Goal: Task Accomplishment & Management: Complete application form

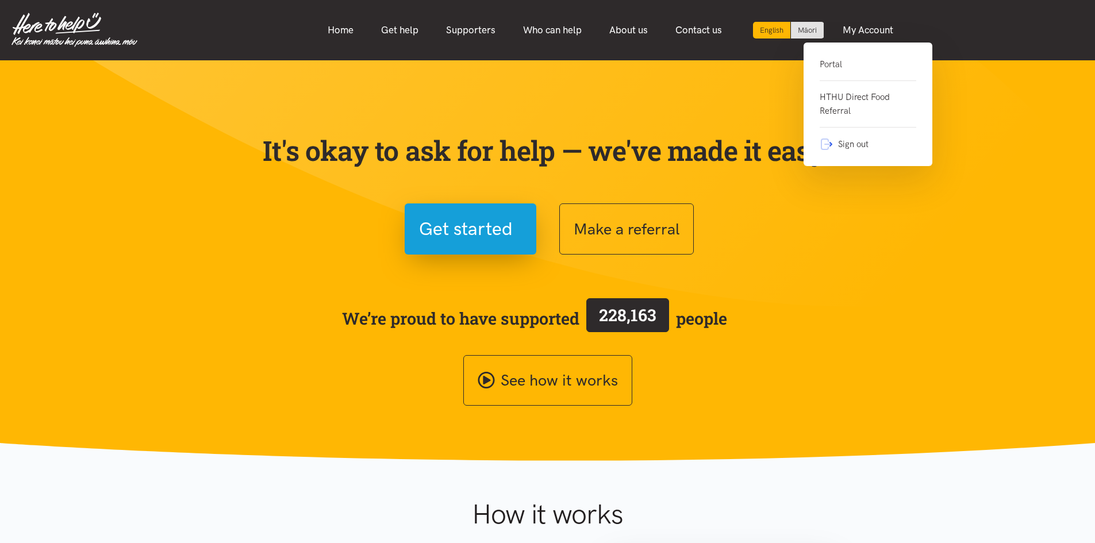
click at [836, 59] on link "Portal" at bounding box center [868, 69] width 97 height 24
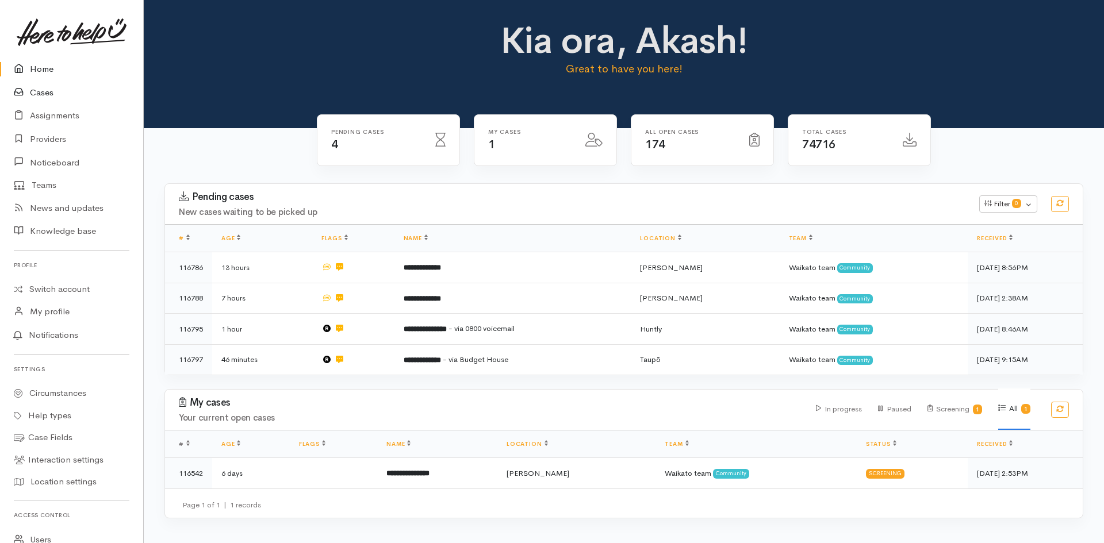
click at [50, 90] on link "Cases" at bounding box center [71, 93] width 143 height 24
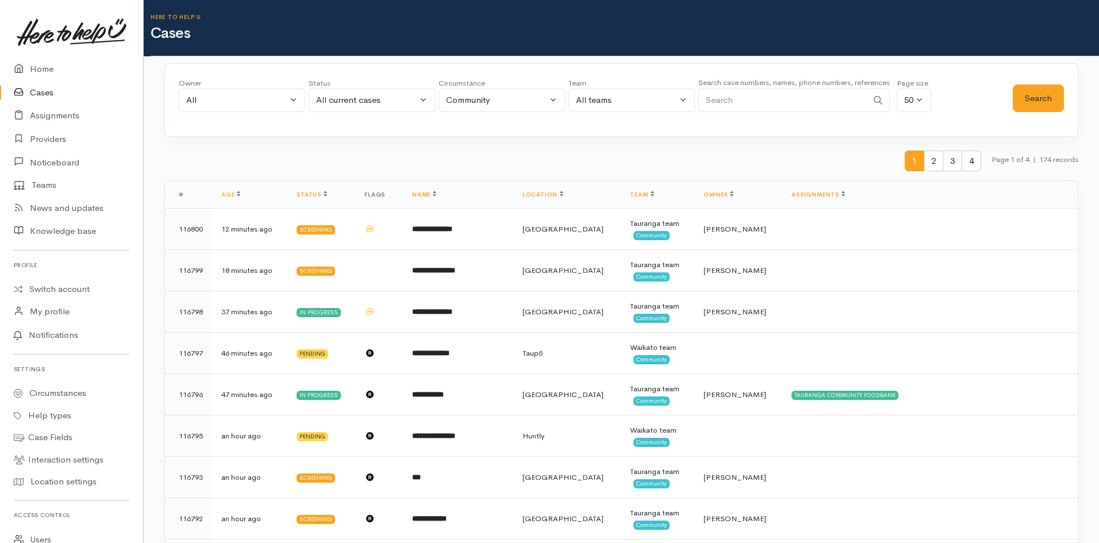
click at [861, 128] on div "Owner All My cases 2Alice1 Faye Davies ('Here to help u') Aandrea Murray ('Here…" at bounding box center [621, 100] width 914 height 74
click at [37, 65] on link "Home" at bounding box center [71, 69] width 143 height 24
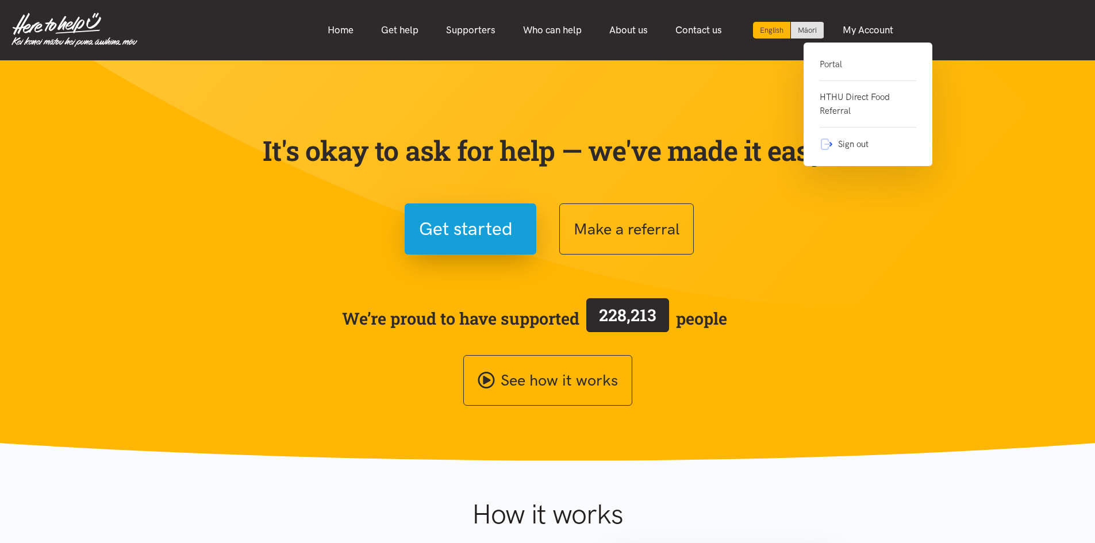
click at [835, 62] on link "Portal" at bounding box center [868, 69] width 97 height 24
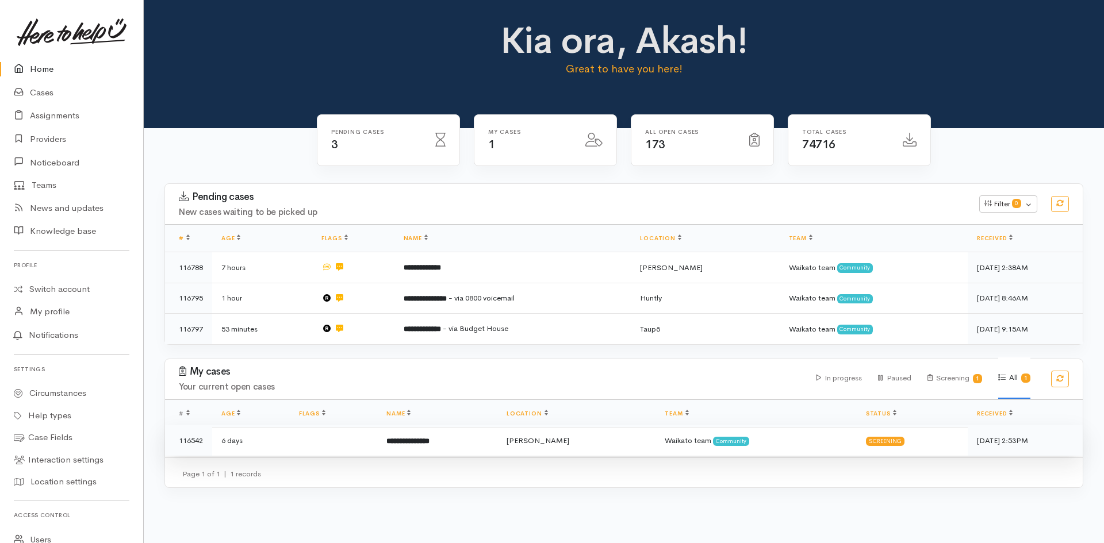
click at [428, 443] on b "**********" at bounding box center [407, 441] width 43 height 7
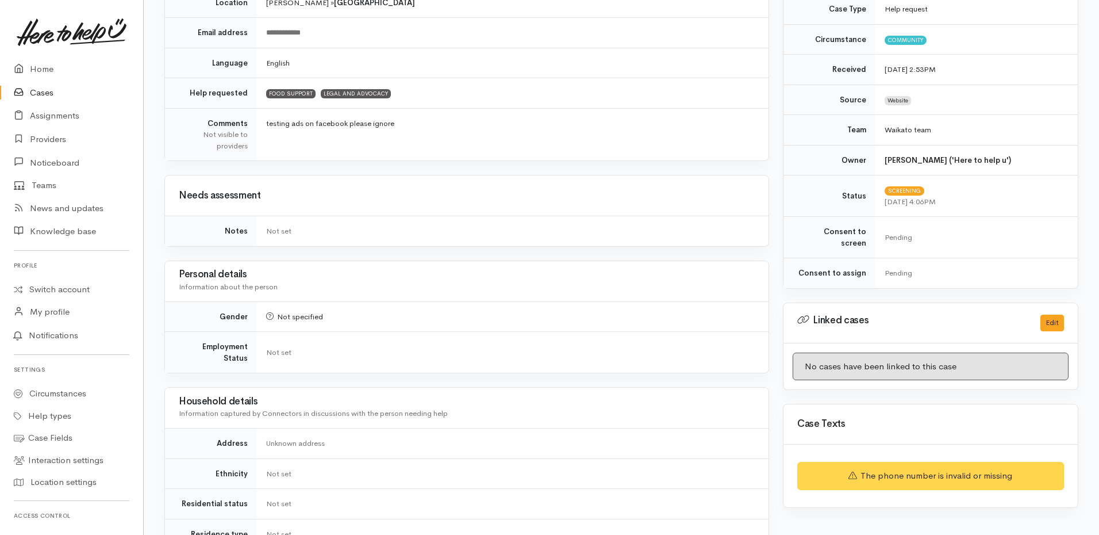
scroll to position [38, 0]
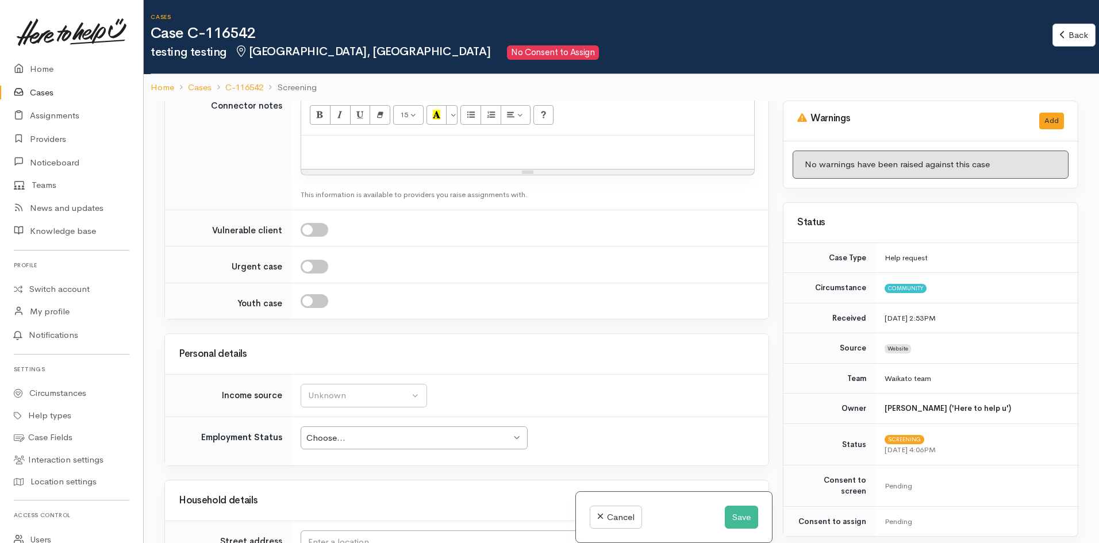
scroll to position [1150, 0]
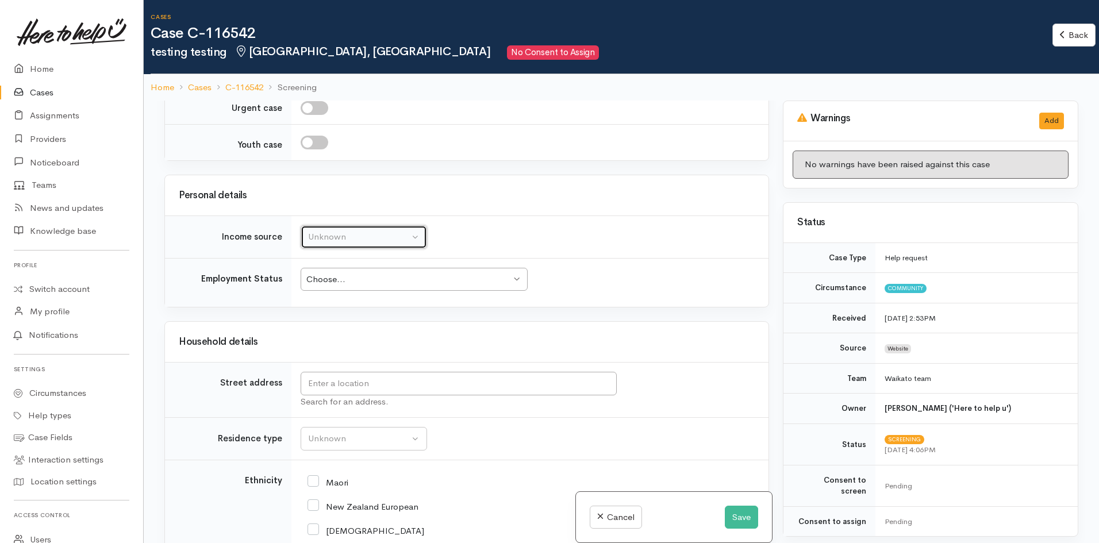
click at [419, 241] on button "Unknown" at bounding box center [364, 237] width 126 height 24
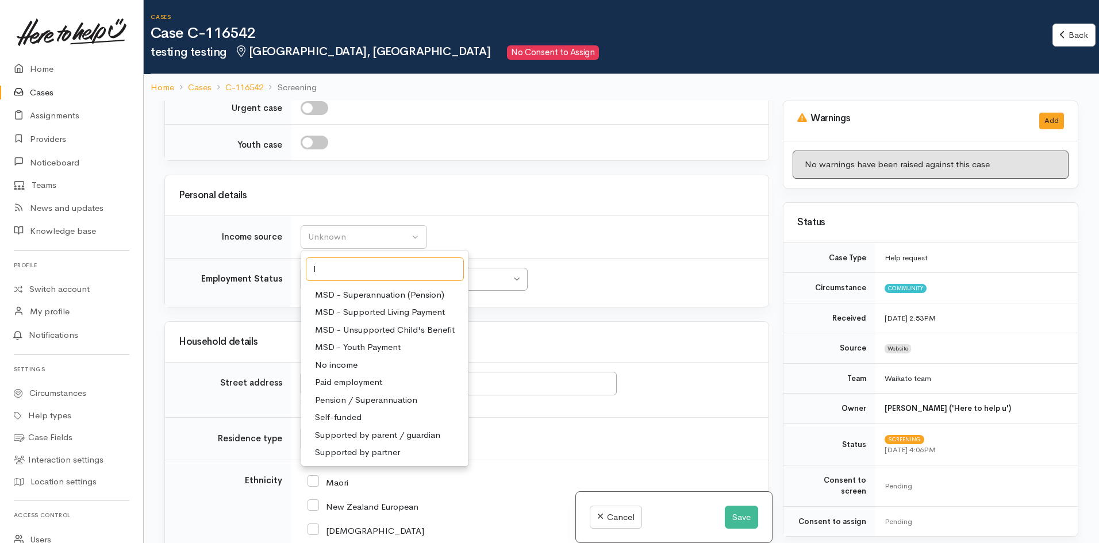
scroll to position [0, 0]
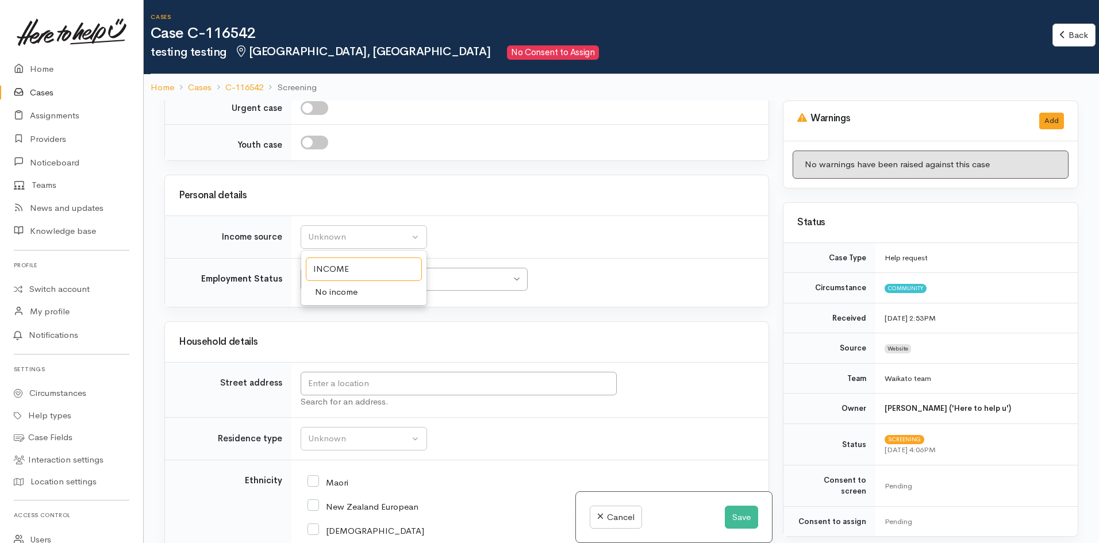
drag, startPoint x: 362, startPoint y: 268, endPoint x: 217, endPoint y: 271, distance: 144.4
click at [236, 271] on tbody "Income source Unknown ACC Maternity leave MSD - Away from Home Allowance MSD - …" at bounding box center [467, 261] width 604 height 91
type input "INCOME"
click at [335, 243] on div "Unknown" at bounding box center [358, 237] width 101 height 13
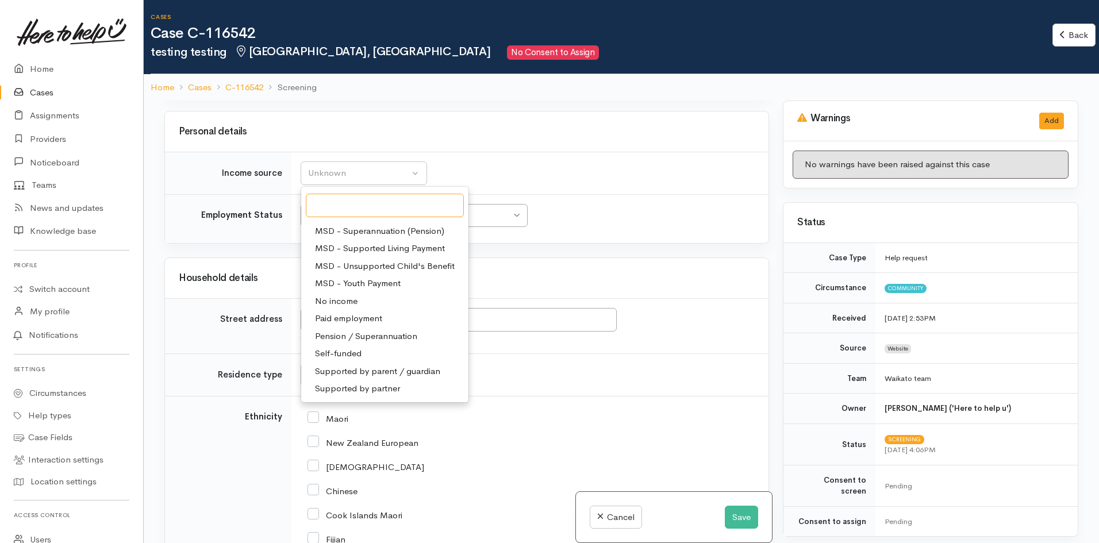
scroll to position [1322, 0]
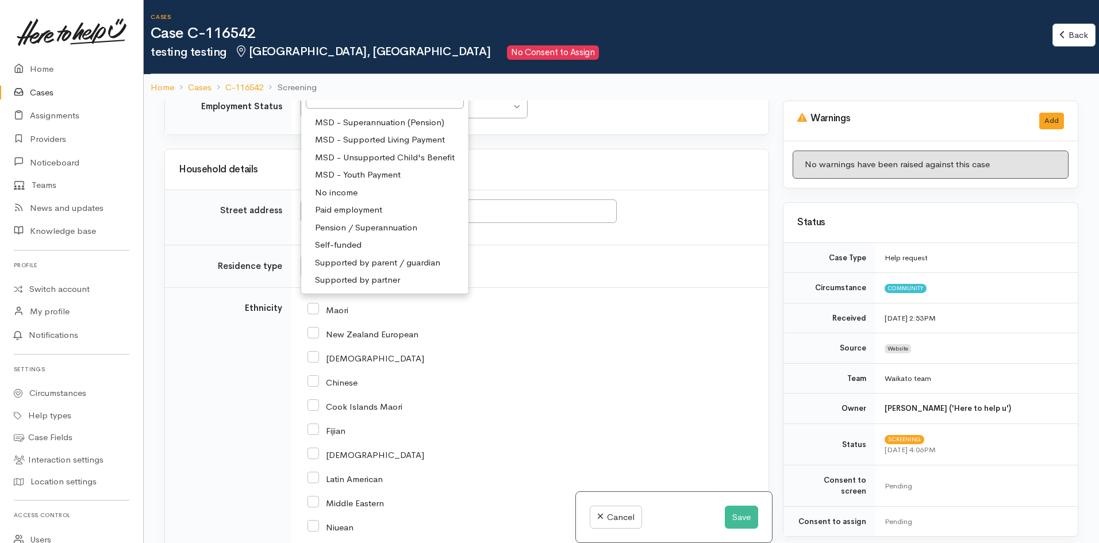
click at [225, 421] on td "Ethnicity" at bounding box center [228, 544] width 126 height 514
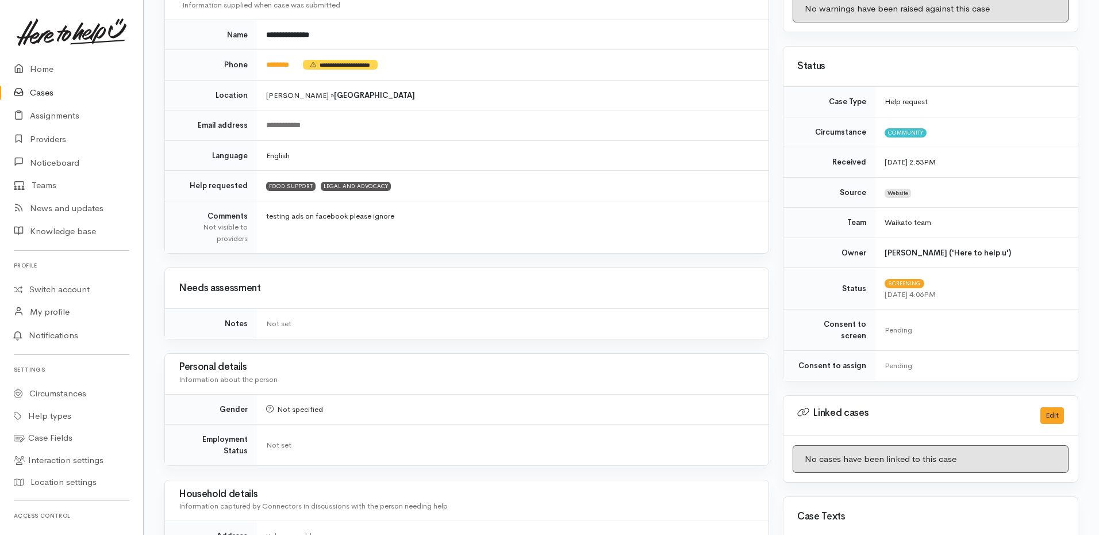
scroll to position [385, 0]
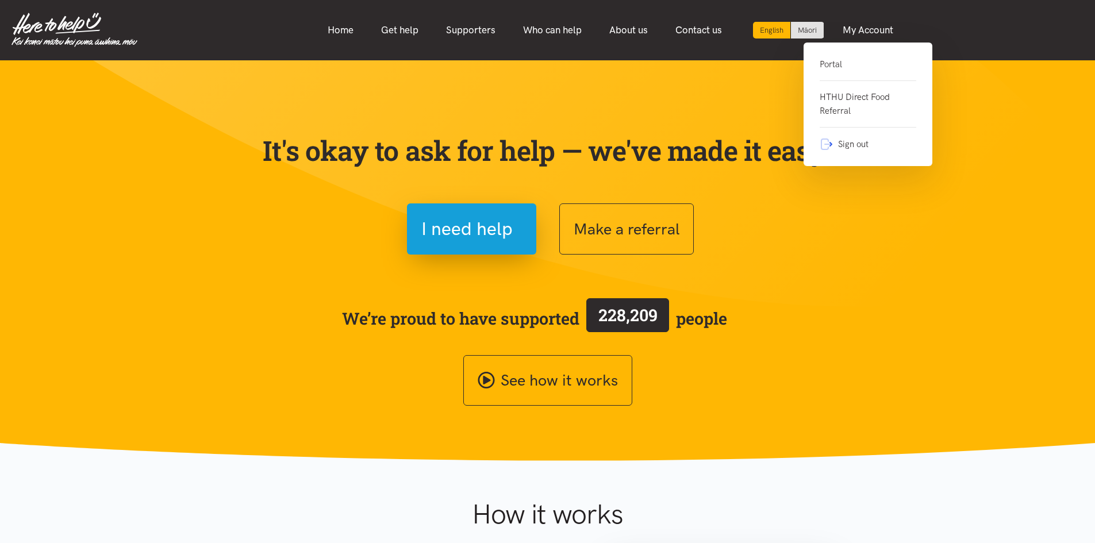
click at [851, 62] on link "Portal" at bounding box center [868, 69] width 97 height 24
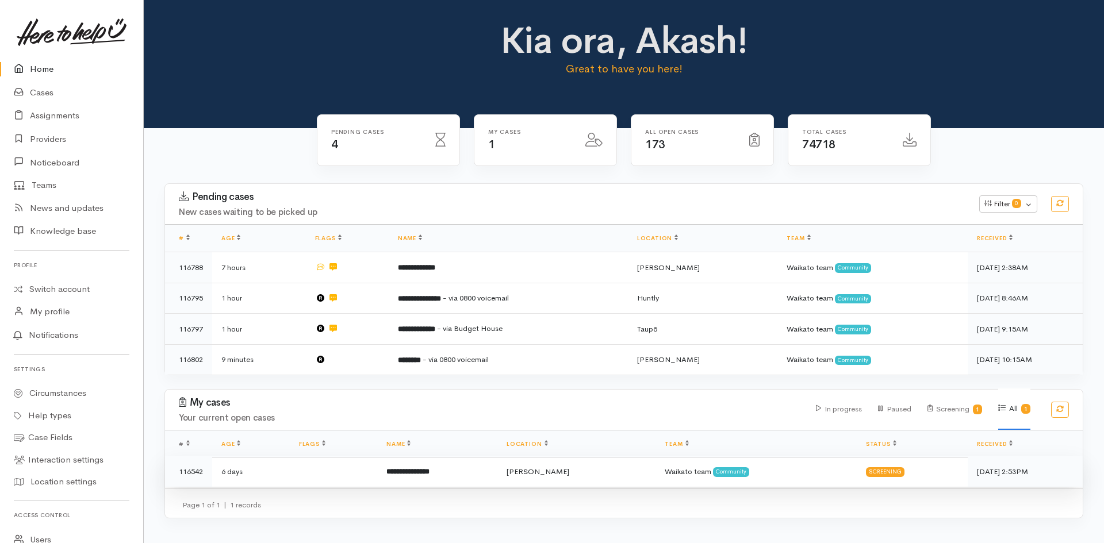
click at [474, 477] on td "**********" at bounding box center [437, 472] width 120 height 30
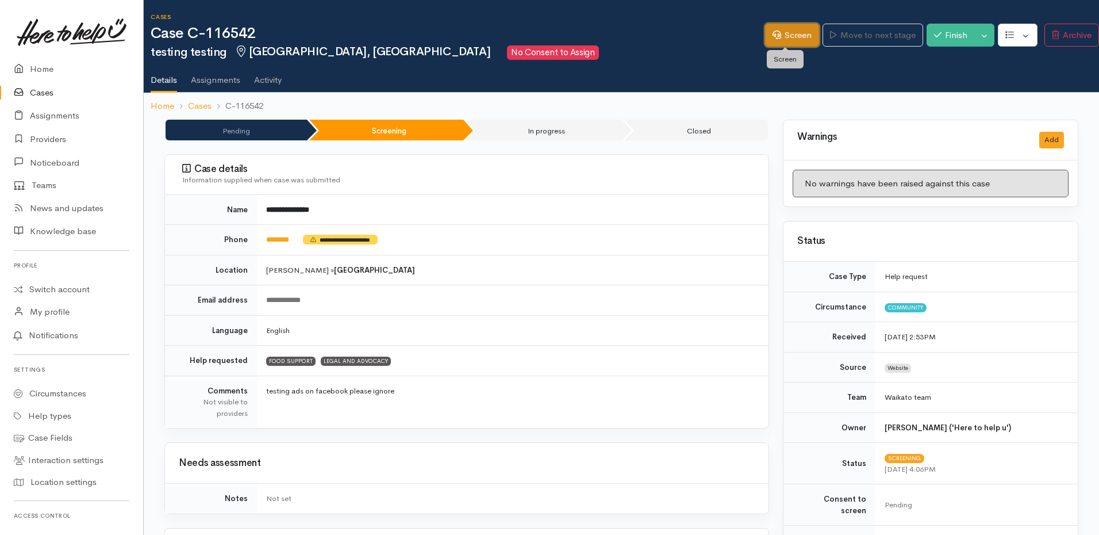
click at [788, 45] on link "Screen" at bounding box center [792, 36] width 54 height 24
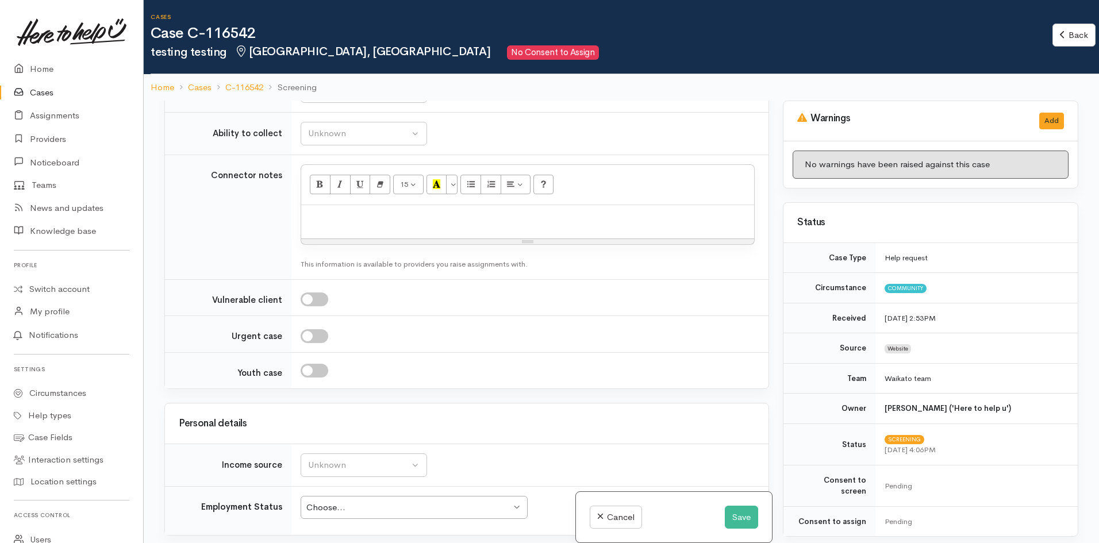
scroll to position [1094, 0]
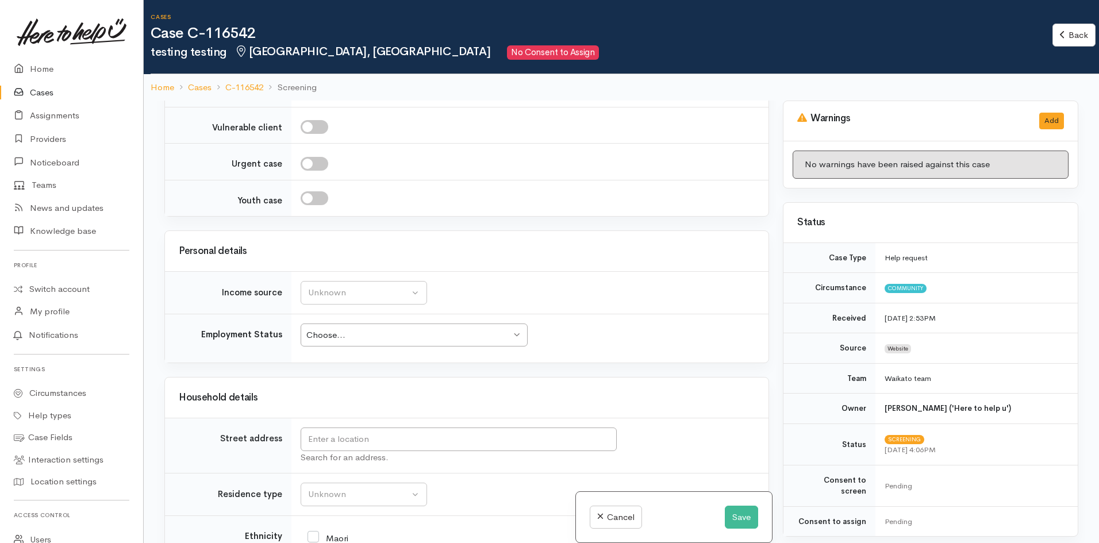
click at [504, 332] on div "Choose..." at bounding box center [408, 335] width 205 height 13
click at [231, 336] on div "Employment Status" at bounding box center [230, 334] width 103 height 13
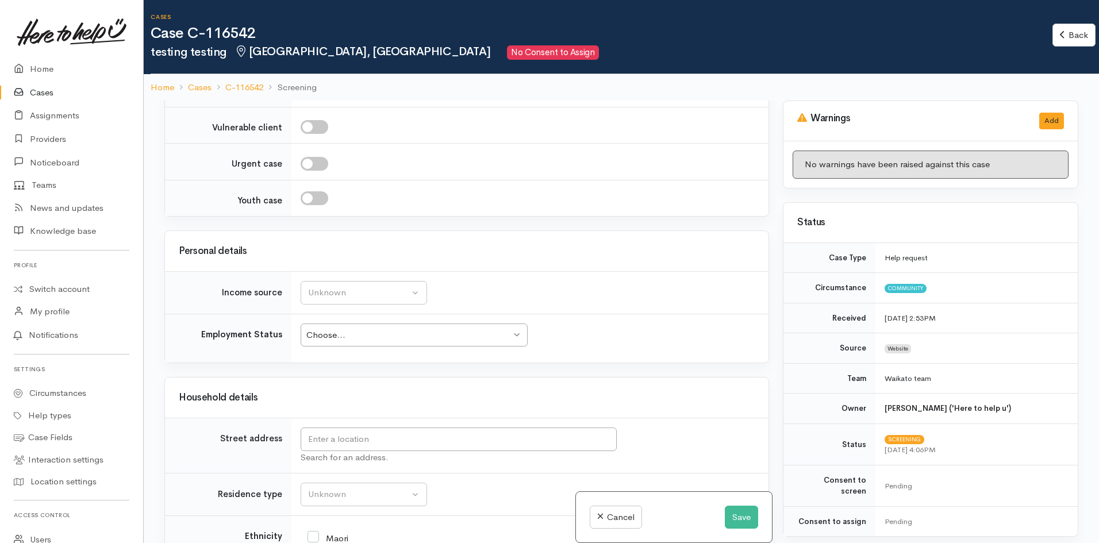
click at [583, 354] on td "Choose... Choose... Choose... Unknown Employed casually Employed full-time Empl…" at bounding box center [529, 338] width 477 height 49
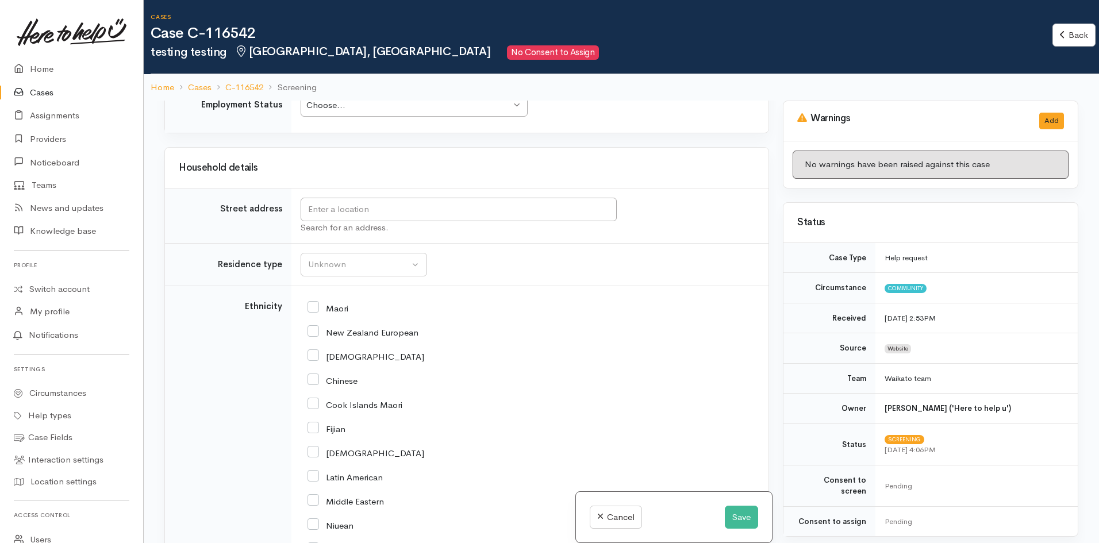
scroll to position [1152, 0]
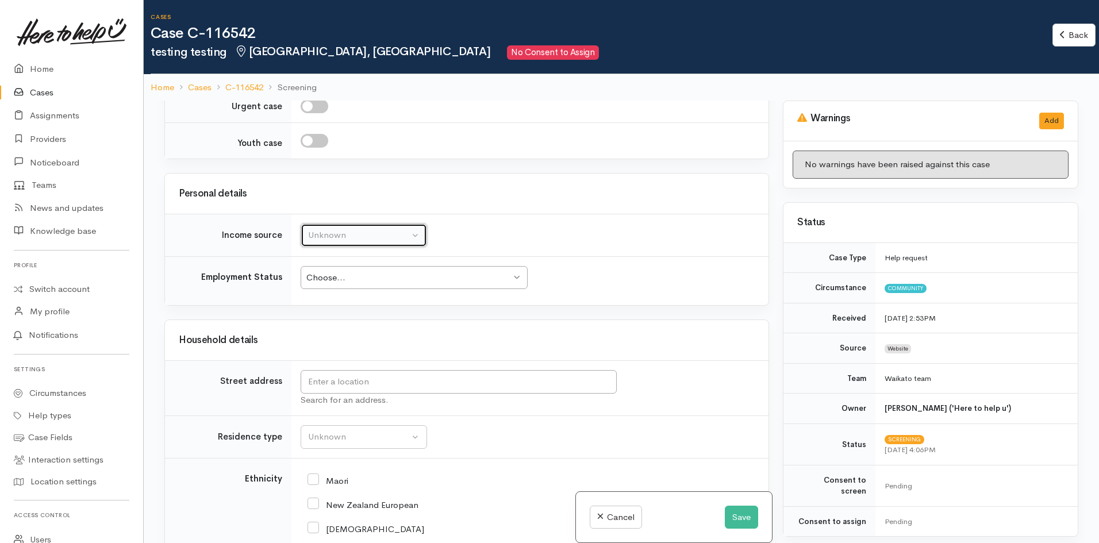
click at [349, 233] on div "Unknown" at bounding box center [358, 235] width 101 height 13
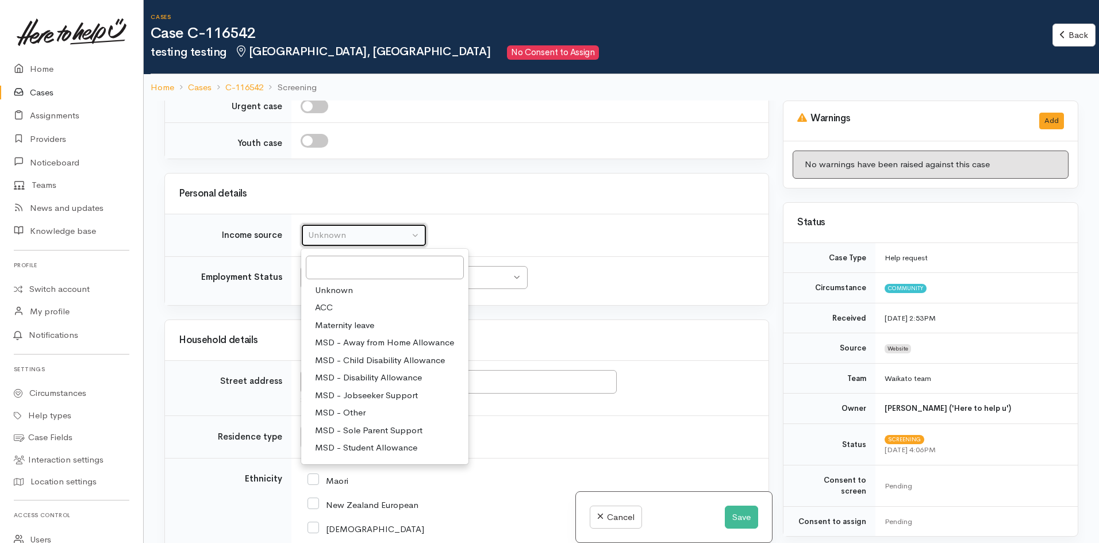
click at [349, 233] on div "Unknown" at bounding box center [358, 235] width 101 height 13
